Goal: Navigation & Orientation: Find specific page/section

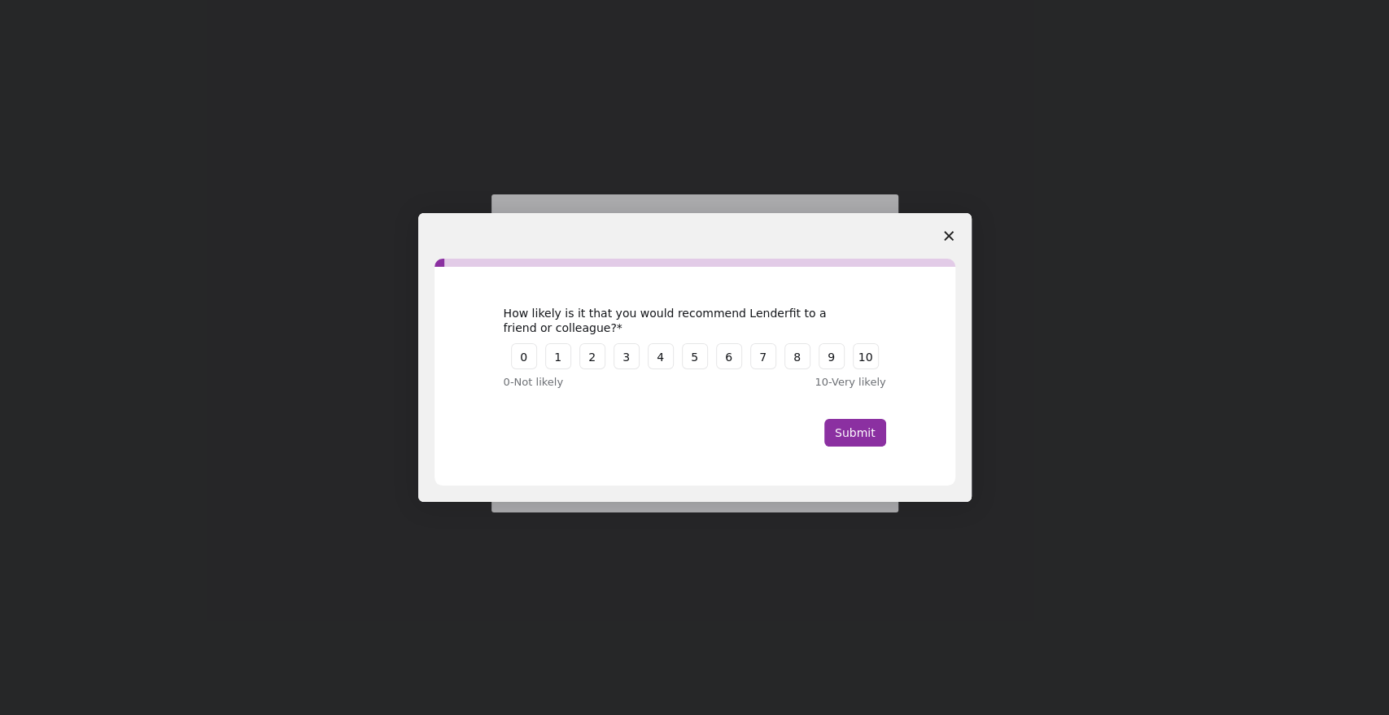
click at [952, 235] on icon "Close survey" at bounding box center [949, 236] width 10 height 10
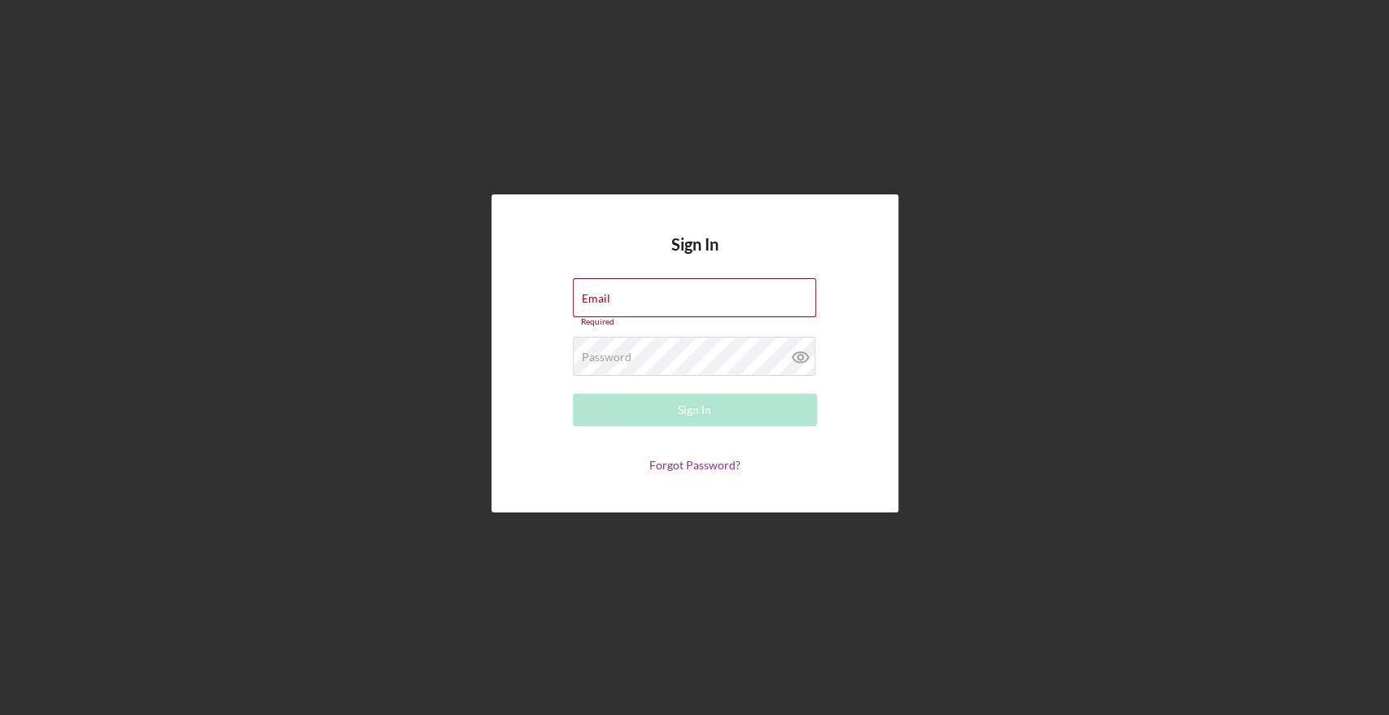
type input "[EMAIL_ADDRESS][DOMAIN_NAME]"
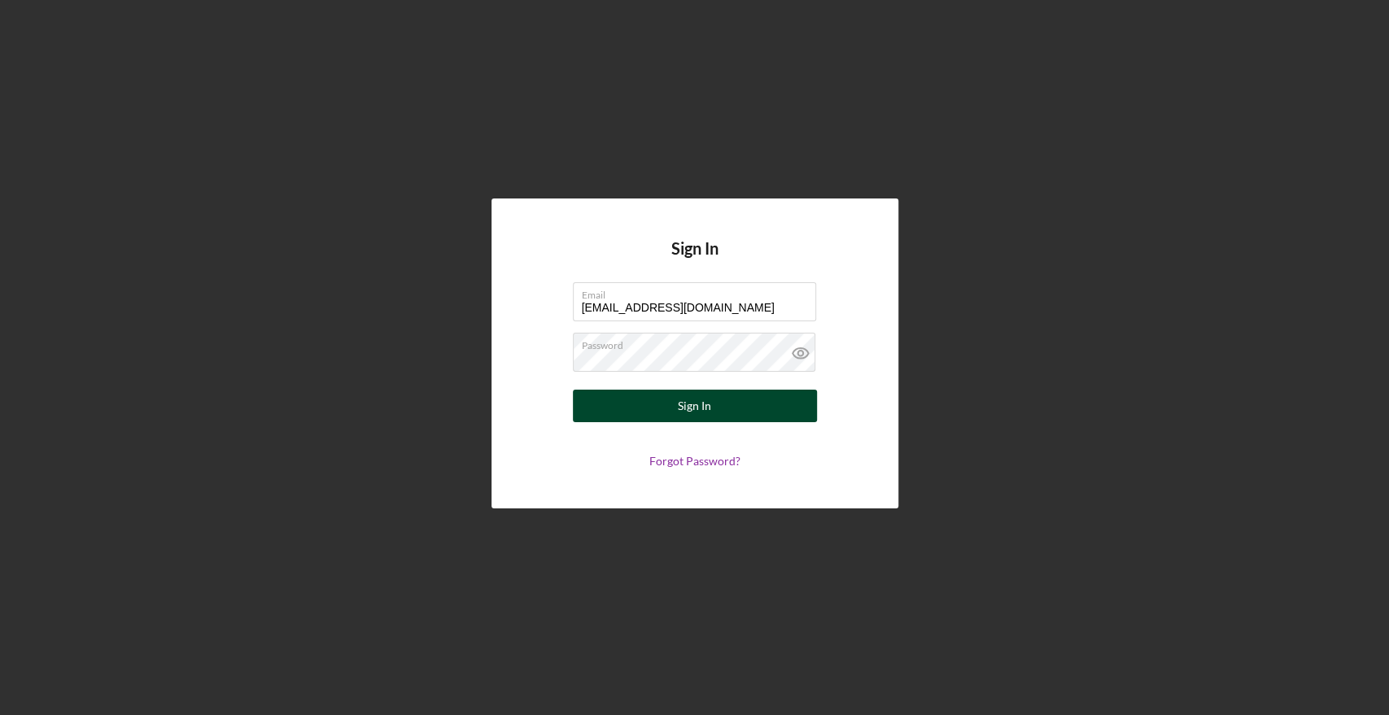
click at [670, 402] on button "Sign In" at bounding box center [695, 406] width 244 height 33
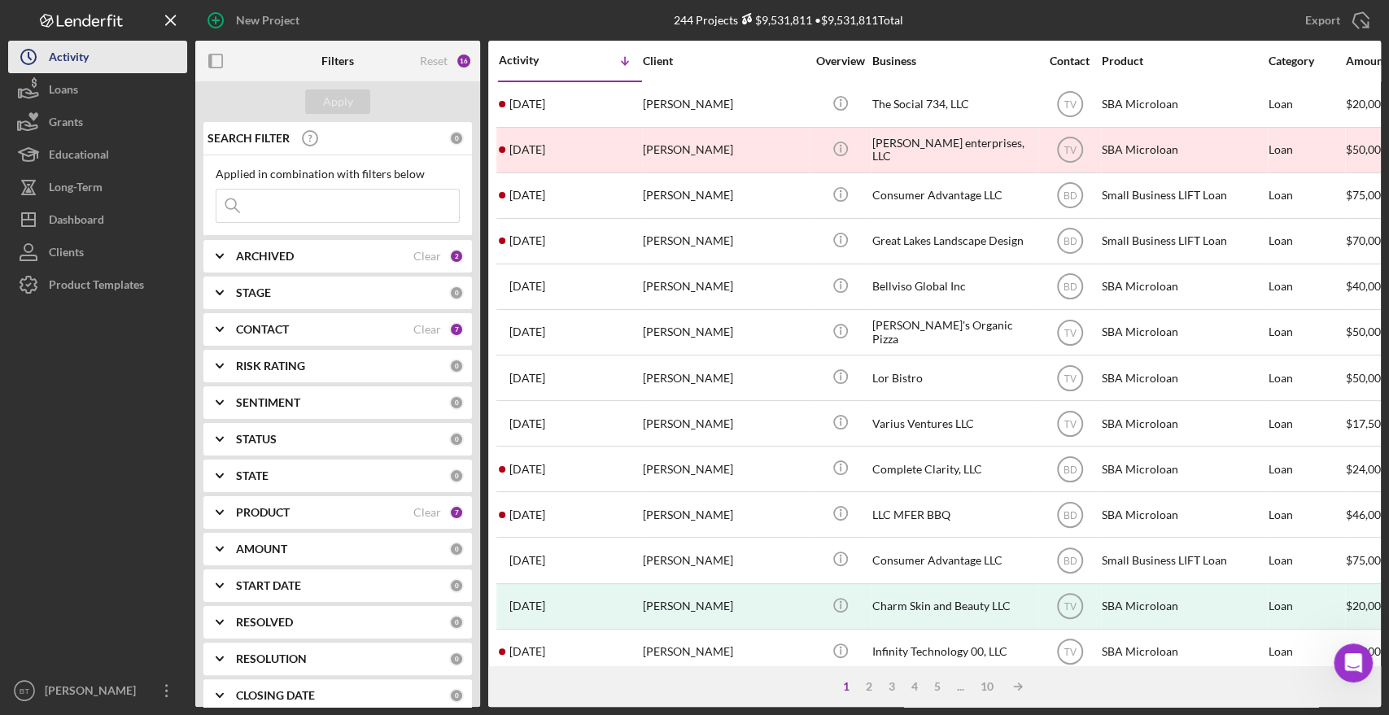
click at [118, 58] on button "Icon/History Activity" at bounding box center [97, 57] width 179 height 33
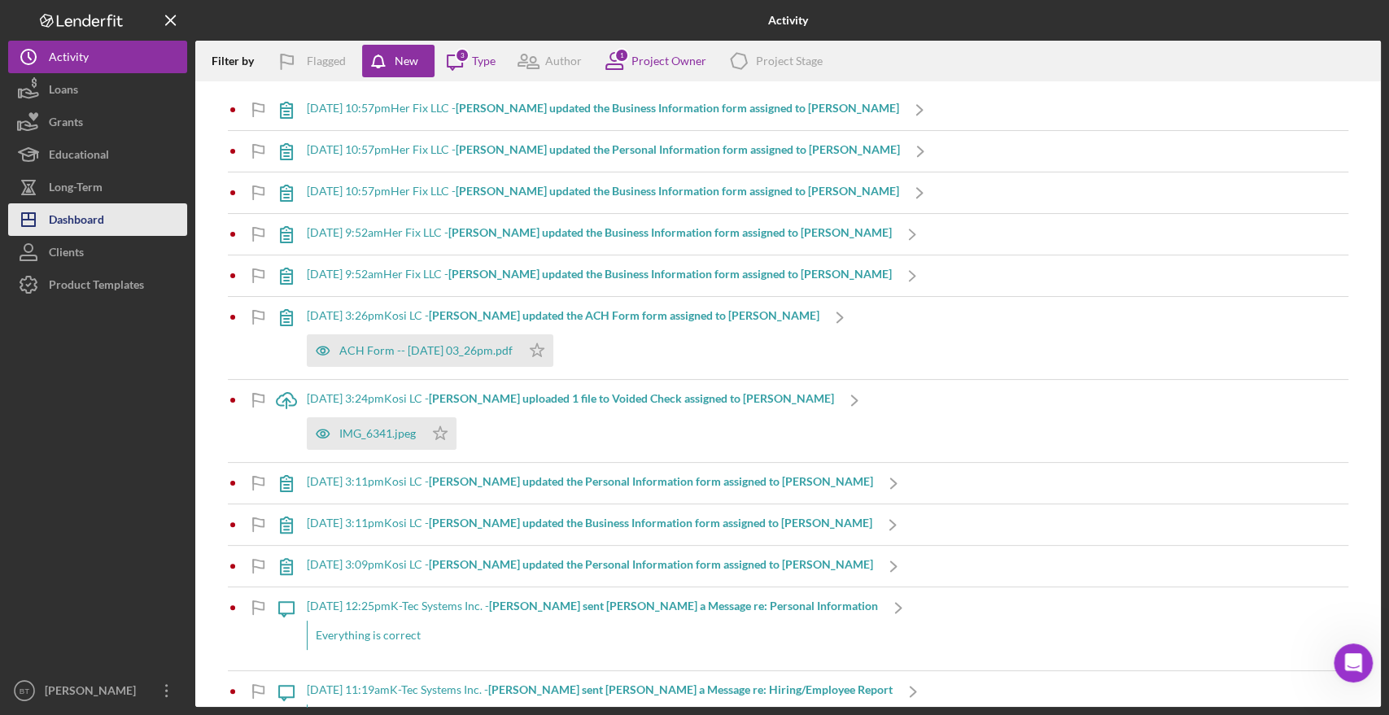
click at [83, 216] on div "Dashboard" at bounding box center [76, 221] width 55 height 37
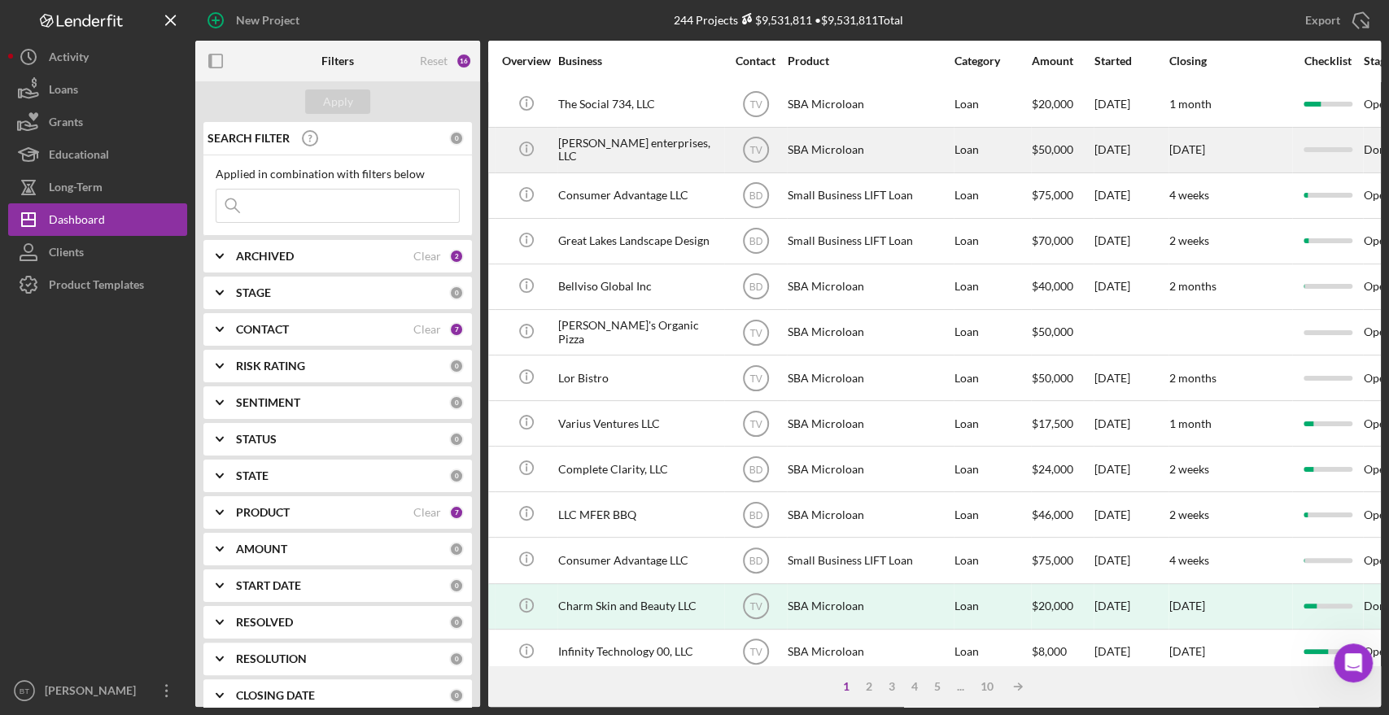
scroll to position [0, 321]
